Goal: Book appointment/travel/reservation

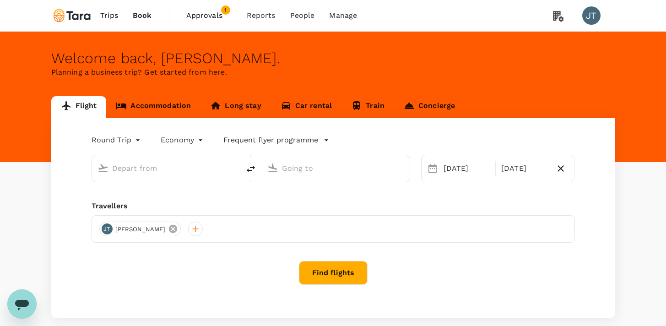
type input "Soekarno-Hatta Intl (CGK)"
type input "Ngurah Rai Intl (DPS)"
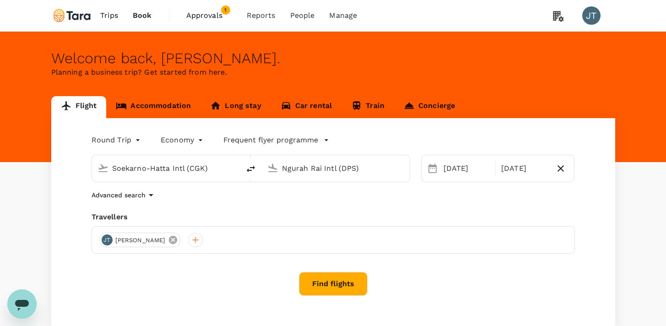
click at [168, 240] on icon at bounding box center [173, 240] width 10 height 10
click at [109, 240] on div at bounding box center [106, 239] width 15 height 15
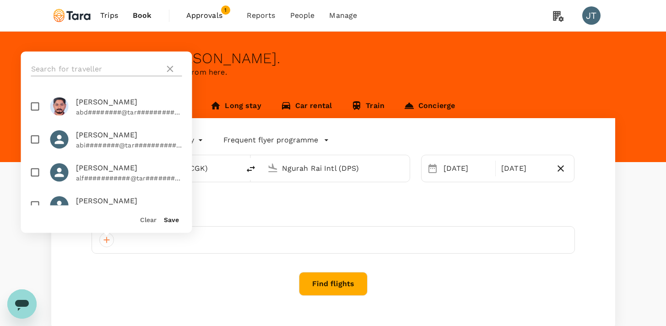
click at [116, 71] on input "text" at bounding box center [96, 69] width 130 height 15
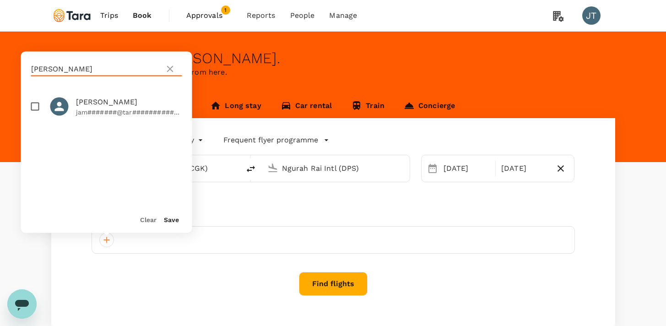
type input "[PERSON_NAME]"
click at [116, 106] on span "[PERSON_NAME]" at bounding box center [129, 102] width 106 height 11
checkbox input "true"
click at [169, 219] on button "Save" at bounding box center [171, 219] width 15 height 7
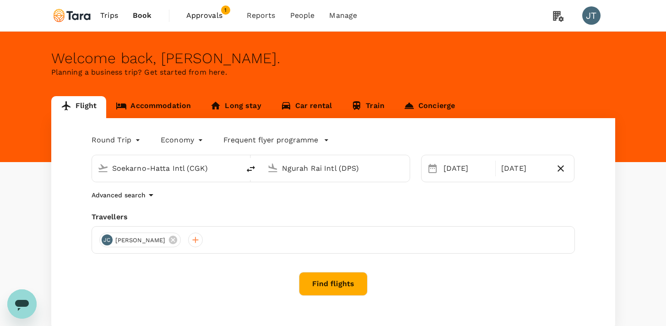
click at [167, 109] on link "Accommodation" at bounding box center [153, 107] width 94 height 22
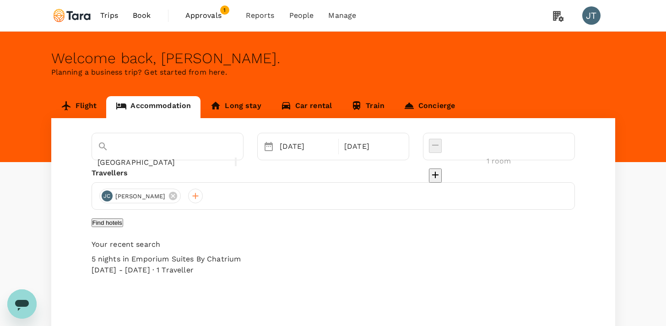
click at [123, 225] on button "Find hotels" at bounding box center [108, 222] width 32 height 9
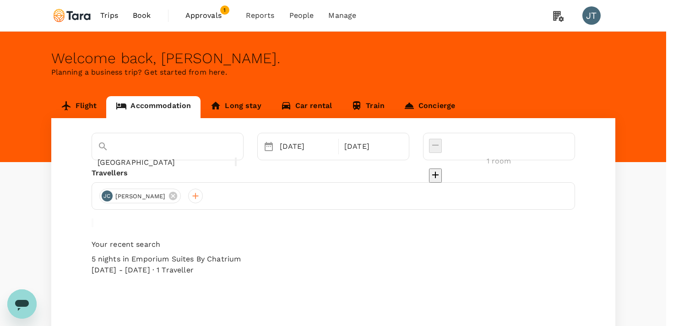
click at [361, 100] on input "All Travel ( [PERSON_NAME], You )" at bounding box center [336, 163] width 673 height 326
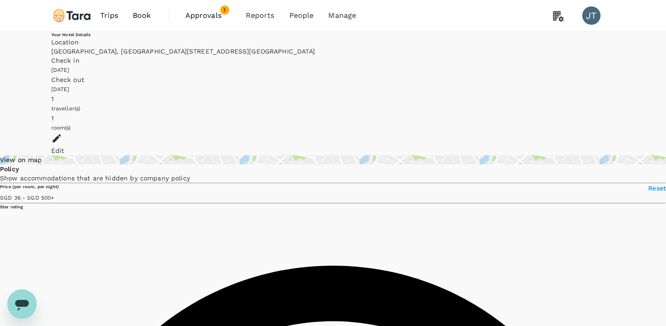
type input "499.33"
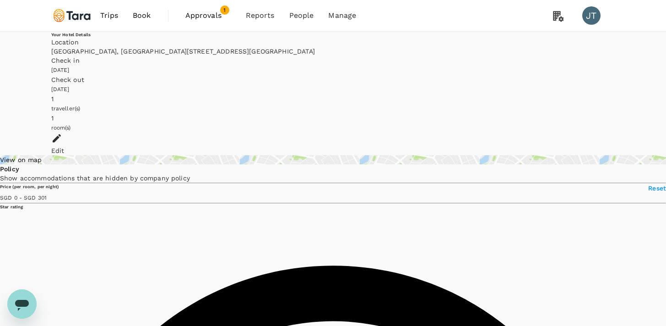
type input "499.33"
